Goal: Task Accomplishment & Management: Manage account settings

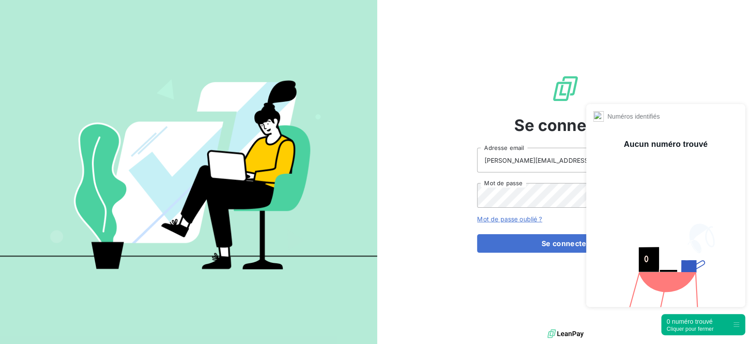
click at [681, 322] on div "0 numéro trouvé" at bounding box center [689, 322] width 47 height 9
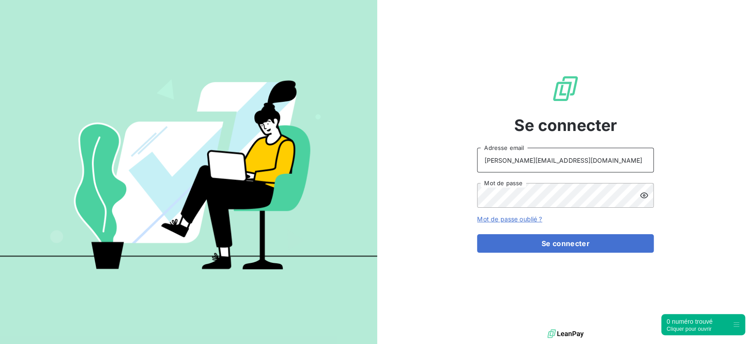
drag, startPoint x: 553, startPoint y: 161, endPoint x: 419, endPoint y: 147, distance: 134.6
click at [419, 147] on div "Se connecter [PERSON_NAME][EMAIL_ADDRESS][DOMAIN_NAME] Adresse email Mot de pas…" at bounding box center [565, 164] width 377 height 328
type input "admin@TGBR"
click at [643, 192] on icon at bounding box center [644, 195] width 9 height 9
click at [452, 188] on div "Se connecter admin@TGBR Adresse email Mot de passe Mot de passe oublié ? Se con…" at bounding box center [565, 164] width 377 height 328
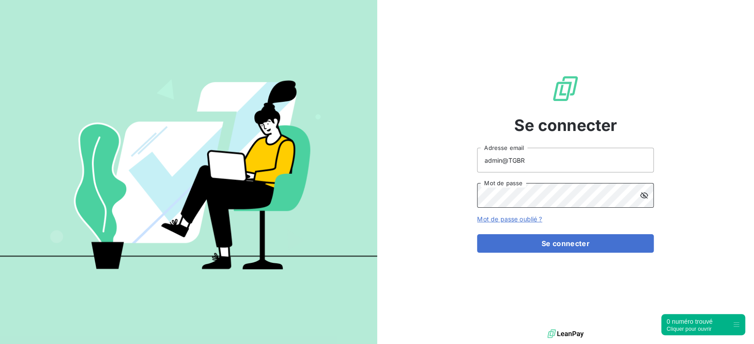
click at [477, 235] on button "Se connecter" at bounding box center [565, 244] width 177 height 19
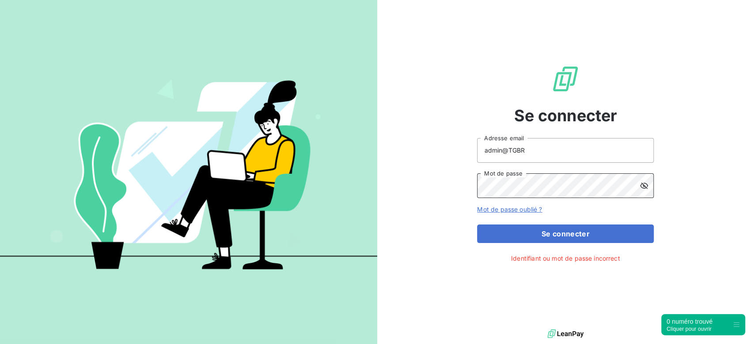
click at [404, 178] on div "Se connecter admin@TGBR Adresse email Mot de passe Mot de passe oublié ? Se con…" at bounding box center [565, 164] width 377 height 328
click at [477, 225] on button "Se connecter" at bounding box center [565, 234] width 177 height 19
